Goal: Book appointment/travel/reservation

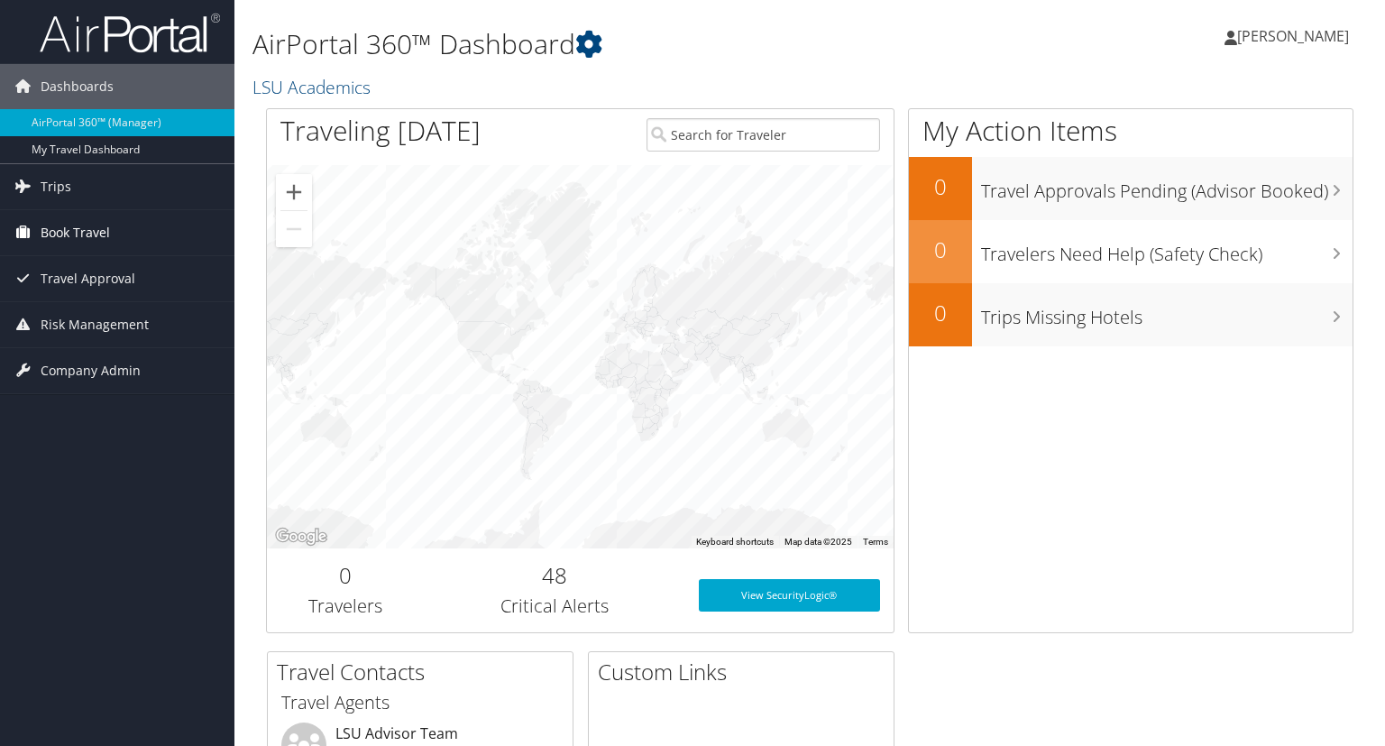
click at [96, 236] on span "Book Travel" at bounding box center [75, 232] width 69 height 45
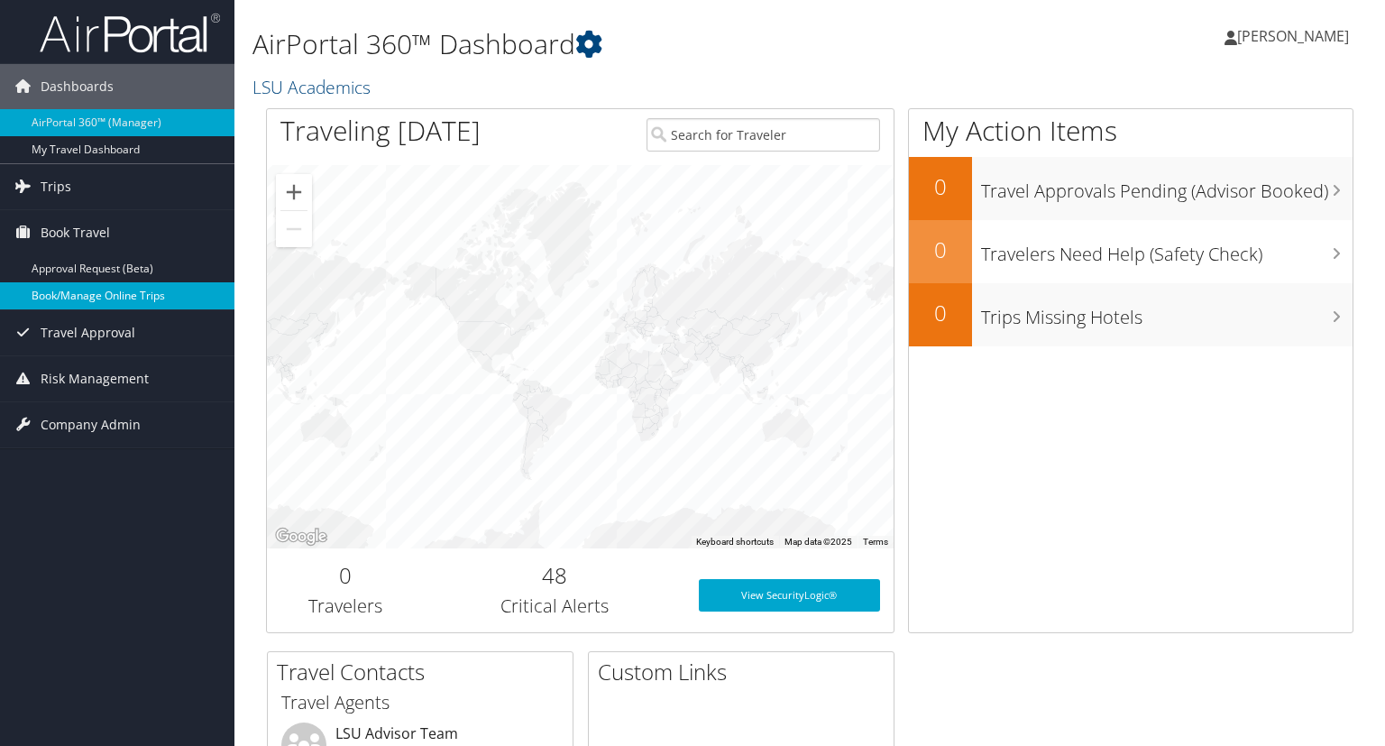
click at [108, 294] on link "Book/Manage Online Trips" at bounding box center [117, 295] width 235 height 27
click at [100, 295] on link "Book/Manage Online Trips" at bounding box center [117, 295] width 235 height 27
